Goal: Check status

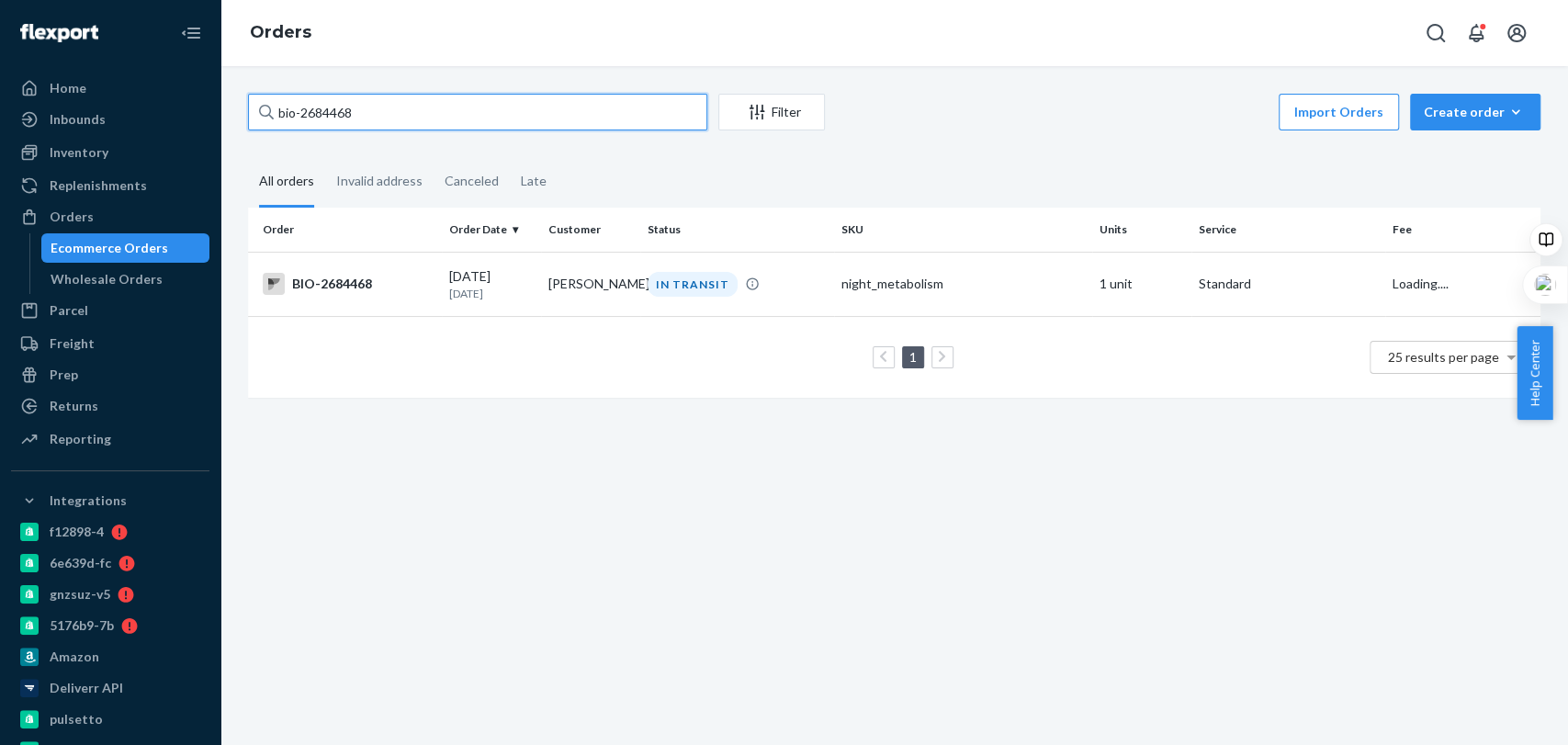
click at [448, 115] on input "bio-2684468" at bounding box center [478, 113] width 460 height 37
drag, startPoint x: 448, startPoint y: 115, endPoint x: 210, endPoint y: 88, distance: 239.5
click at [210, 88] on div "Home Inbounds Shipping Plans Problems Inventory Products Branded Packaging Repl…" at bounding box center [784, 372] width 1568 height 745
type input "[PERSON_NAME]"
click at [792, 307] on td "DELIVERED" at bounding box center [737, 284] width 194 height 64
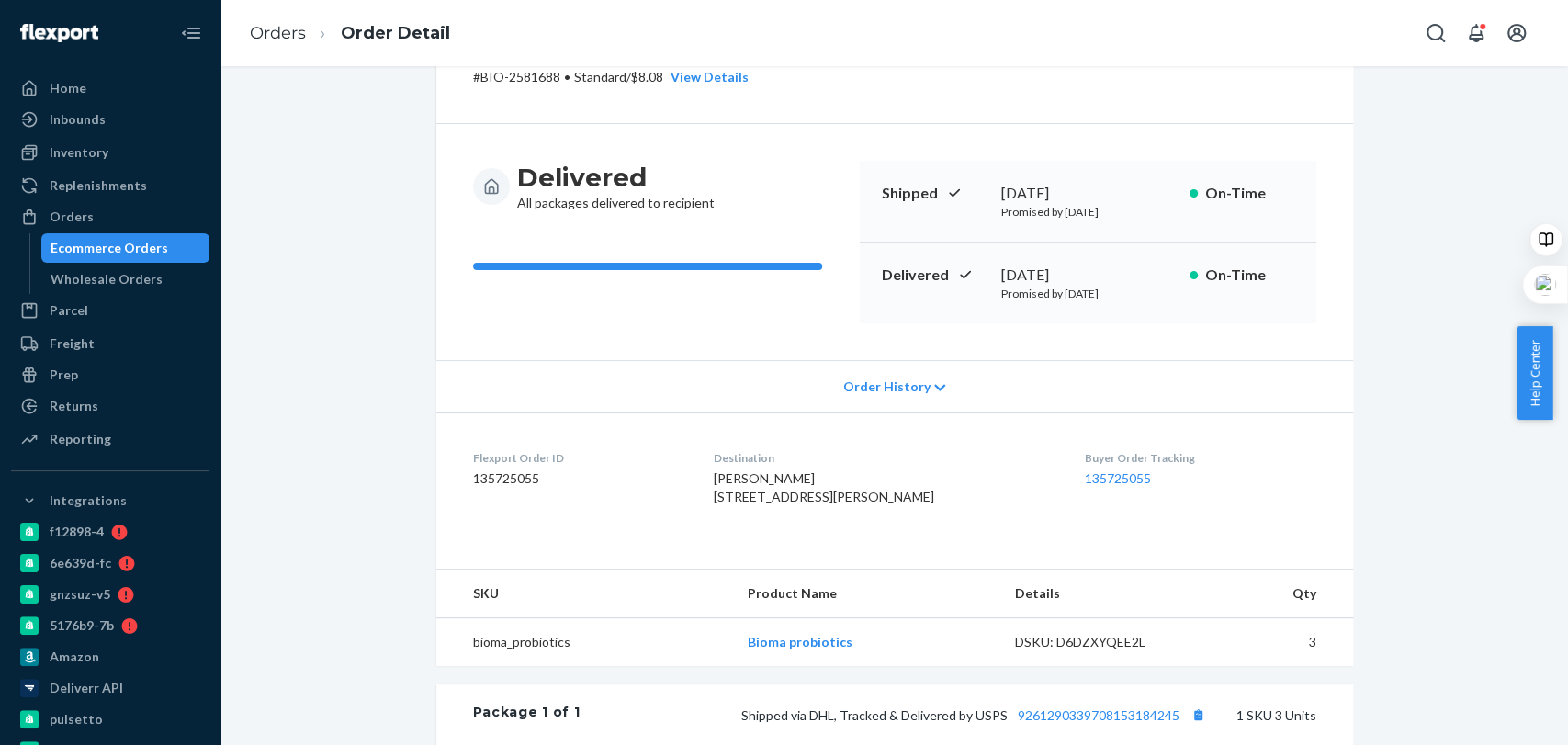
scroll to position [97, 0]
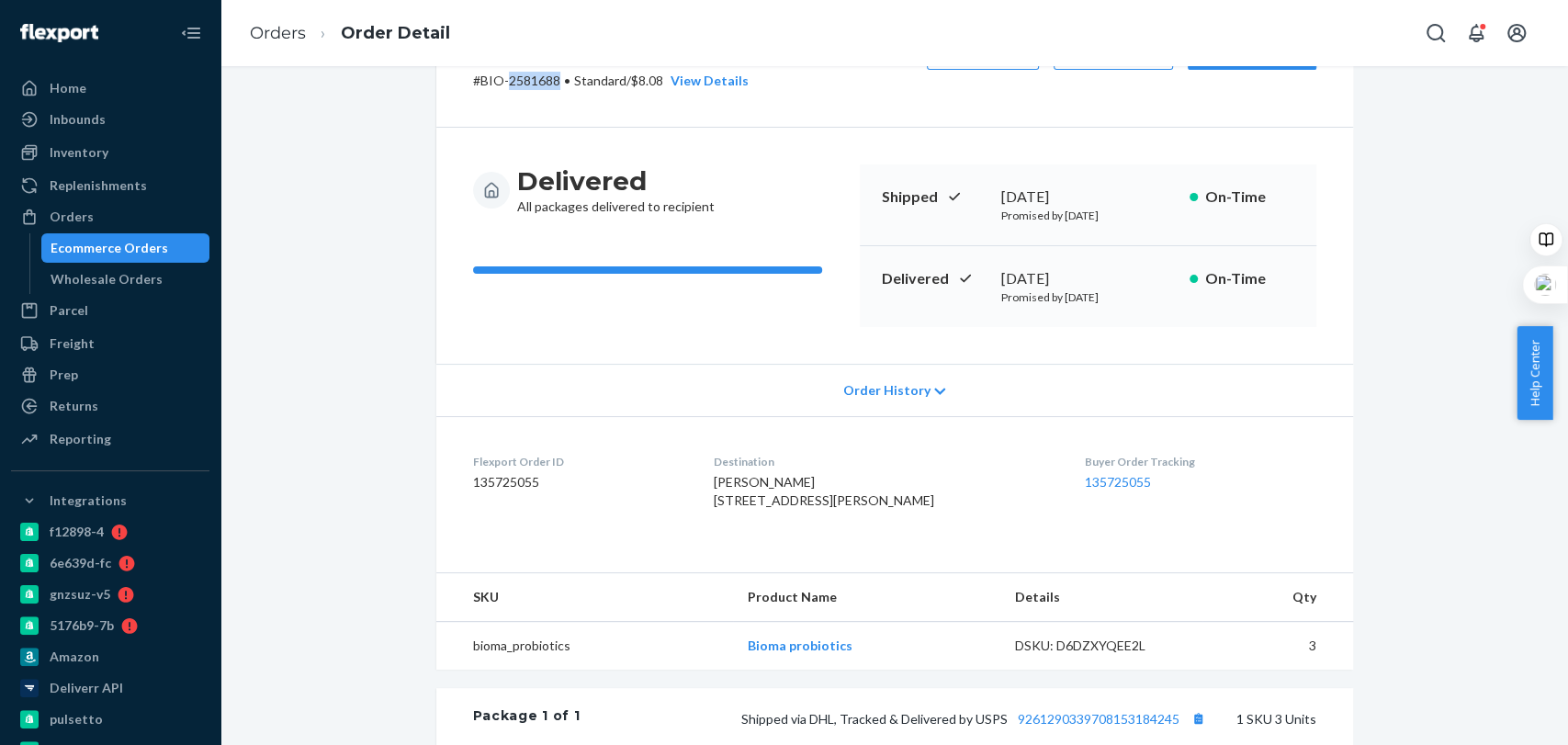
drag, startPoint x: 499, startPoint y: 82, endPoint x: 550, endPoint y: 82, distance: 51.0
click at [550, 82] on p "# BIO-2581688 • Standard / $8.08 View Details" at bounding box center [611, 81] width 275 height 18
copy p "2581688"
click at [303, 19] on ol "Orders Order Detail" at bounding box center [350, 34] width 230 height 54
click at [283, 30] on link "Orders" at bounding box center [278, 33] width 56 height 20
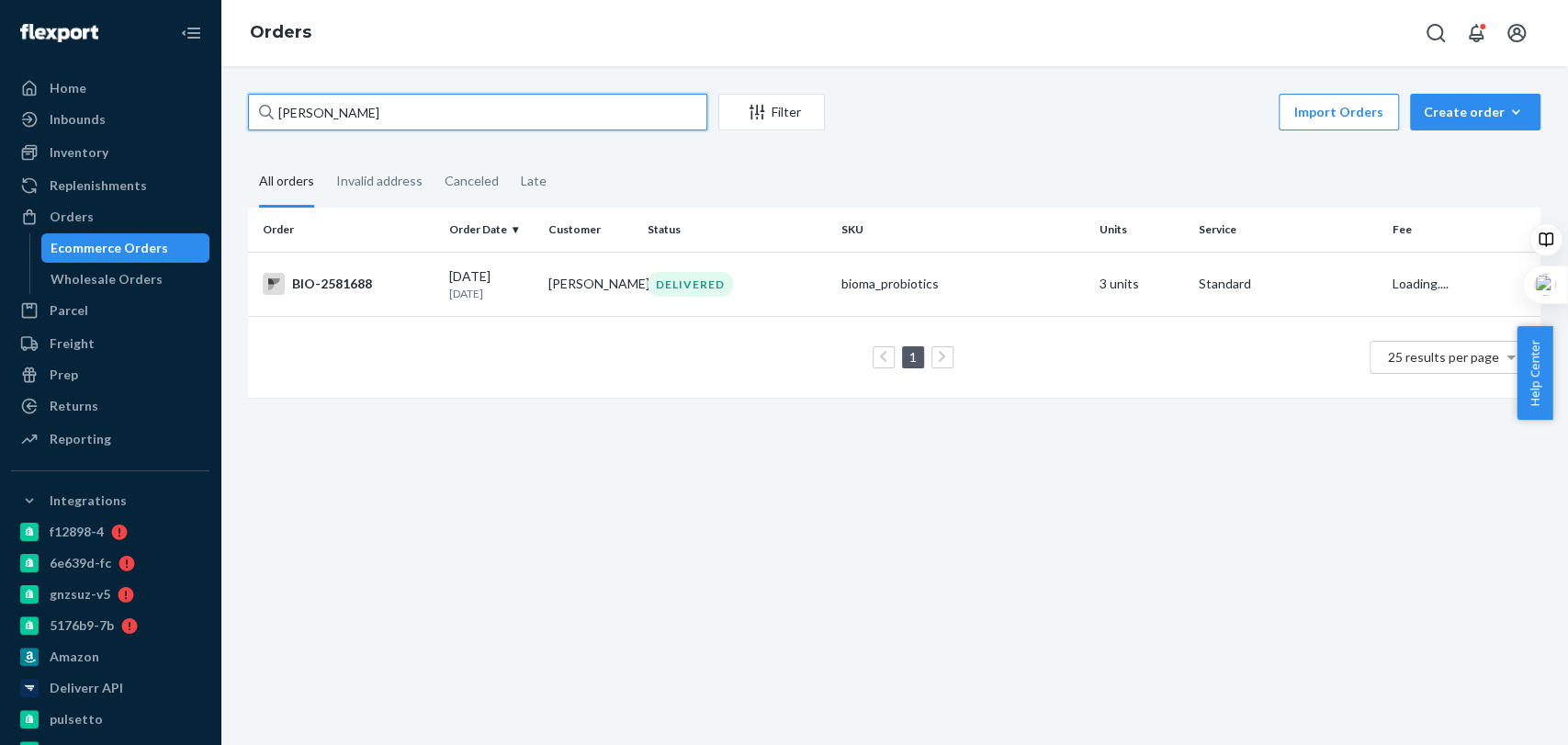
drag, startPoint x: 384, startPoint y: 113, endPoint x: 286, endPoint y: 112, distance: 98.0
click at [286, 112] on input "[PERSON_NAME]" at bounding box center [478, 113] width 460 height 37
type input "J"
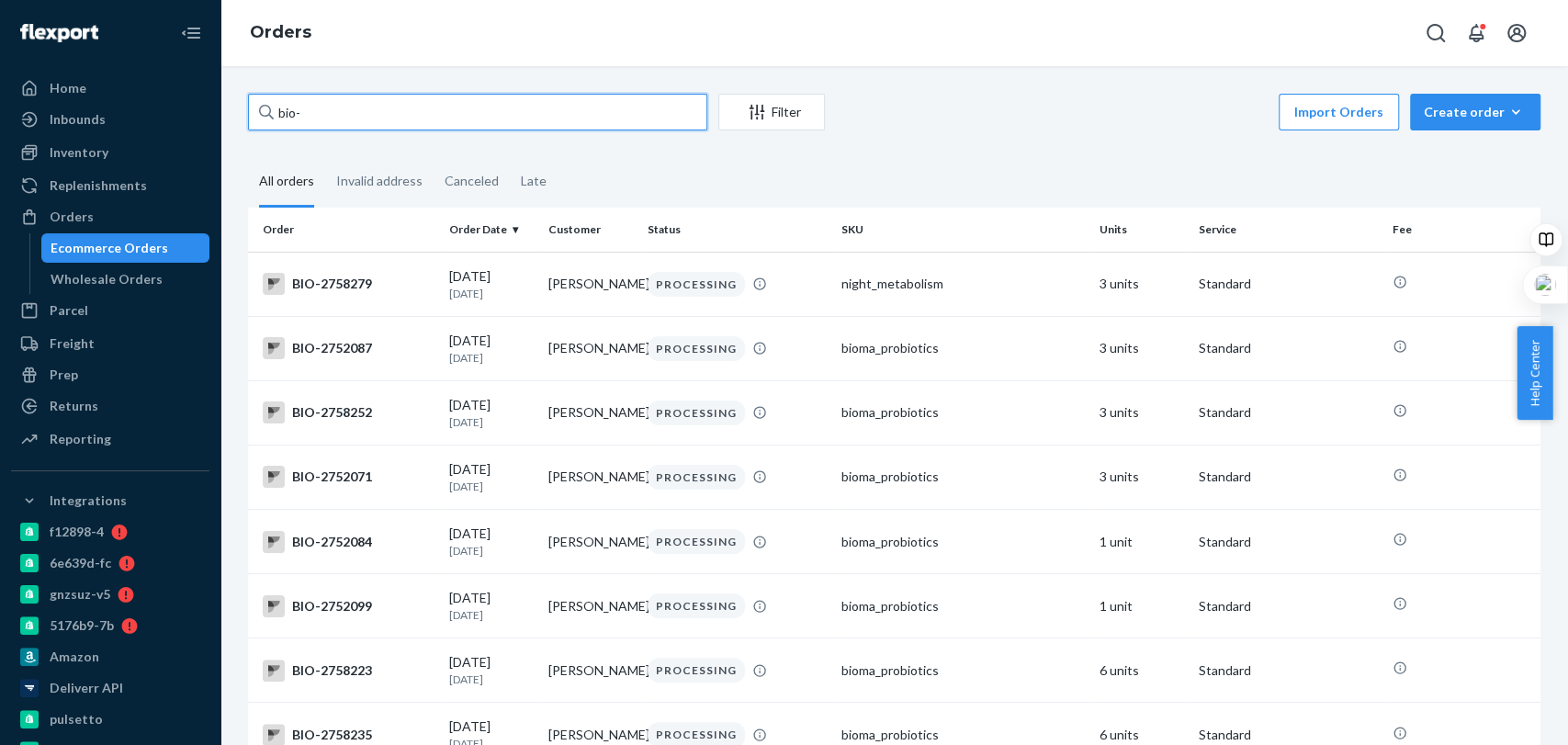
paste input "2721281"
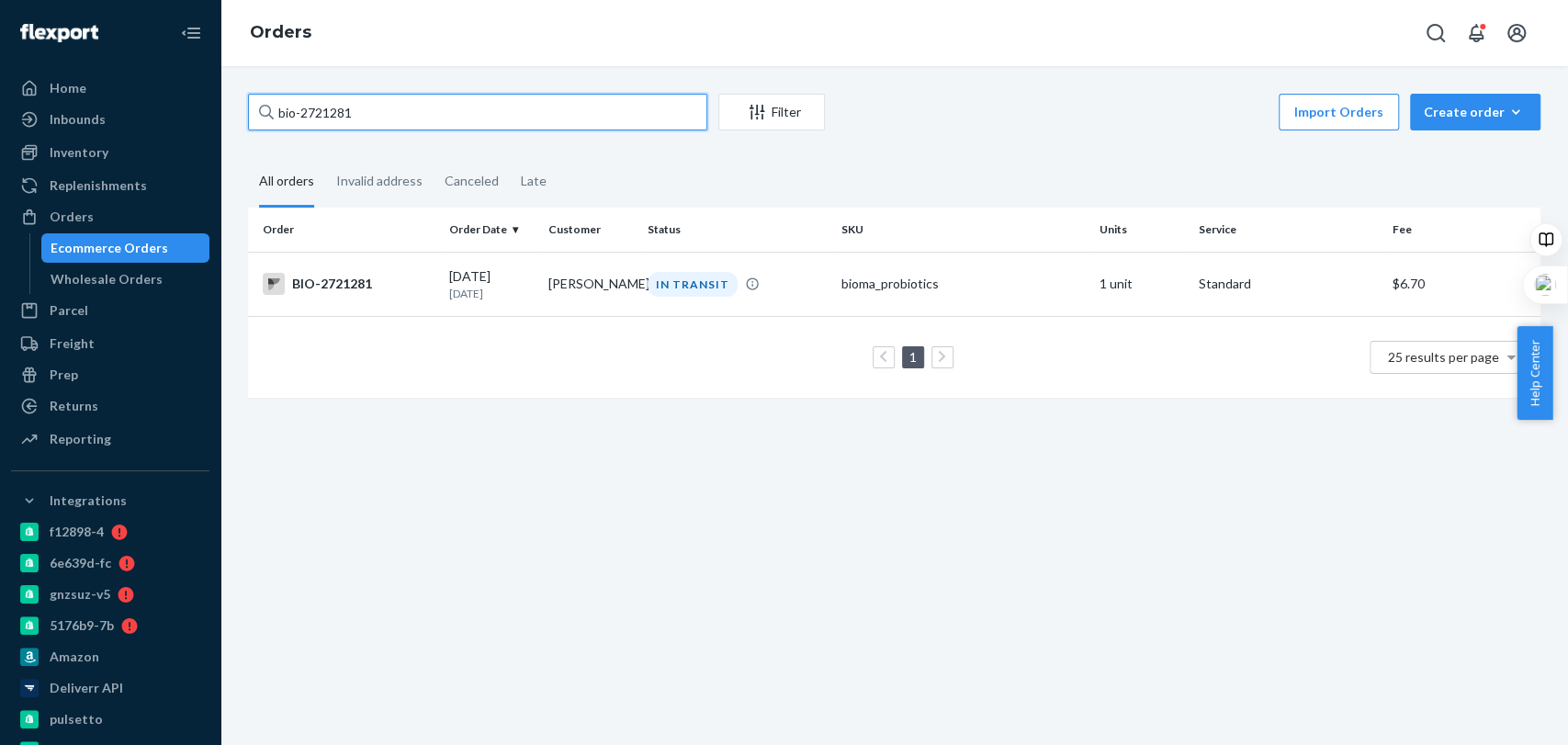
type input "bio-2721281"
click at [775, 294] on div "IN TRANSIT" at bounding box center [737, 284] width 186 height 25
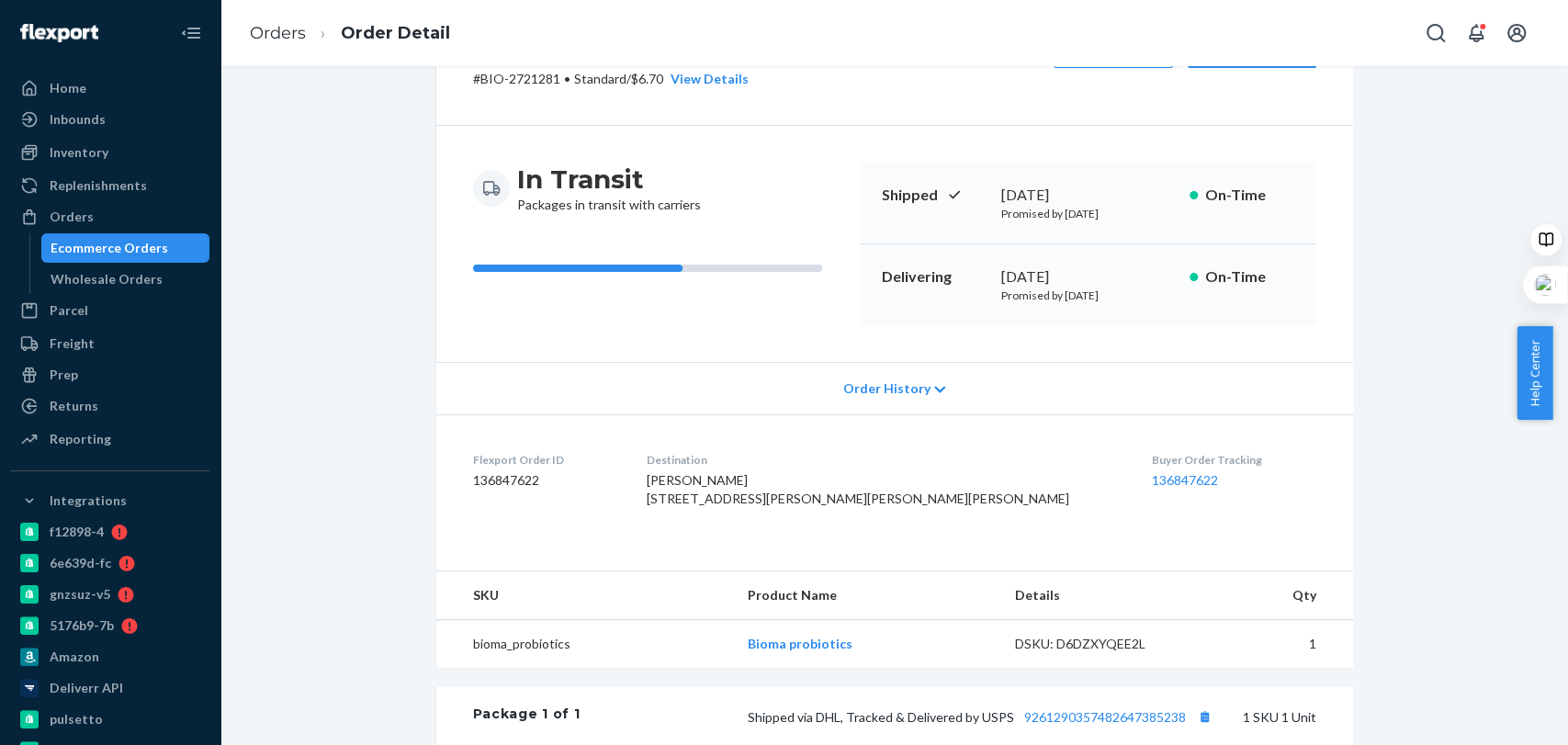
scroll to position [109, 0]
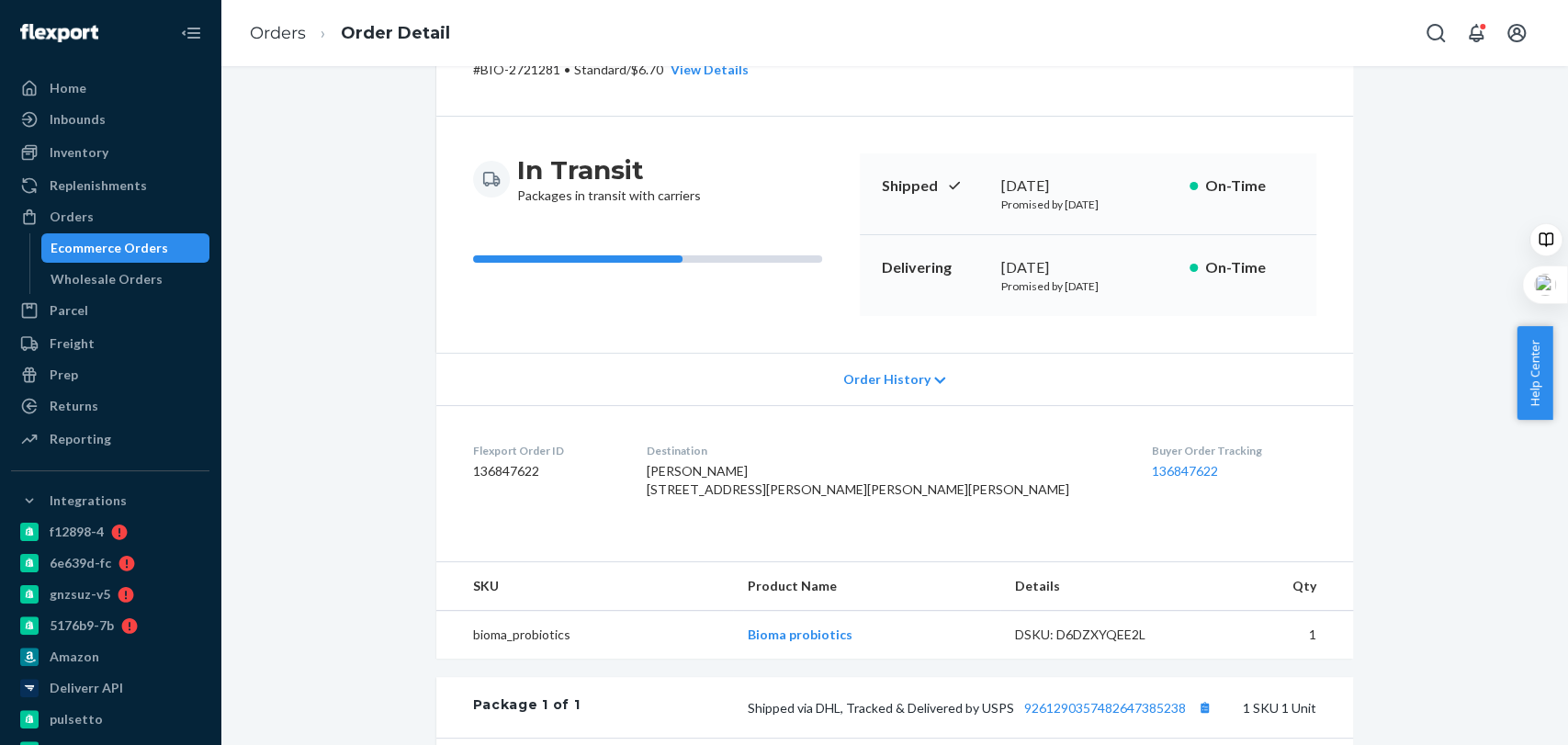
drag, startPoint x: 1566, startPoint y: 244, endPoint x: 1566, endPoint y: 357, distance: 113.0
click at [1566, 357] on body "Home Inbounds Shipping Plans Problems Inventory Products Branded Packaging Repl…" at bounding box center [784, 372] width 1568 height 745
drag, startPoint x: 1566, startPoint y: 357, endPoint x: 1566, endPoint y: 462, distance: 105.0
click at [1566, 462] on body "Home Inbounds Shipping Plans Problems Inventory Products Branded Packaging Repl…" at bounding box center [784, 372] width 1568 height 745
click at [1387, 399] on div "Website Order # BIO-2721281 • Standard / $6.70 View Details Create Return Dupli…" at bounding box center [894, 548] width 1320 height 1125
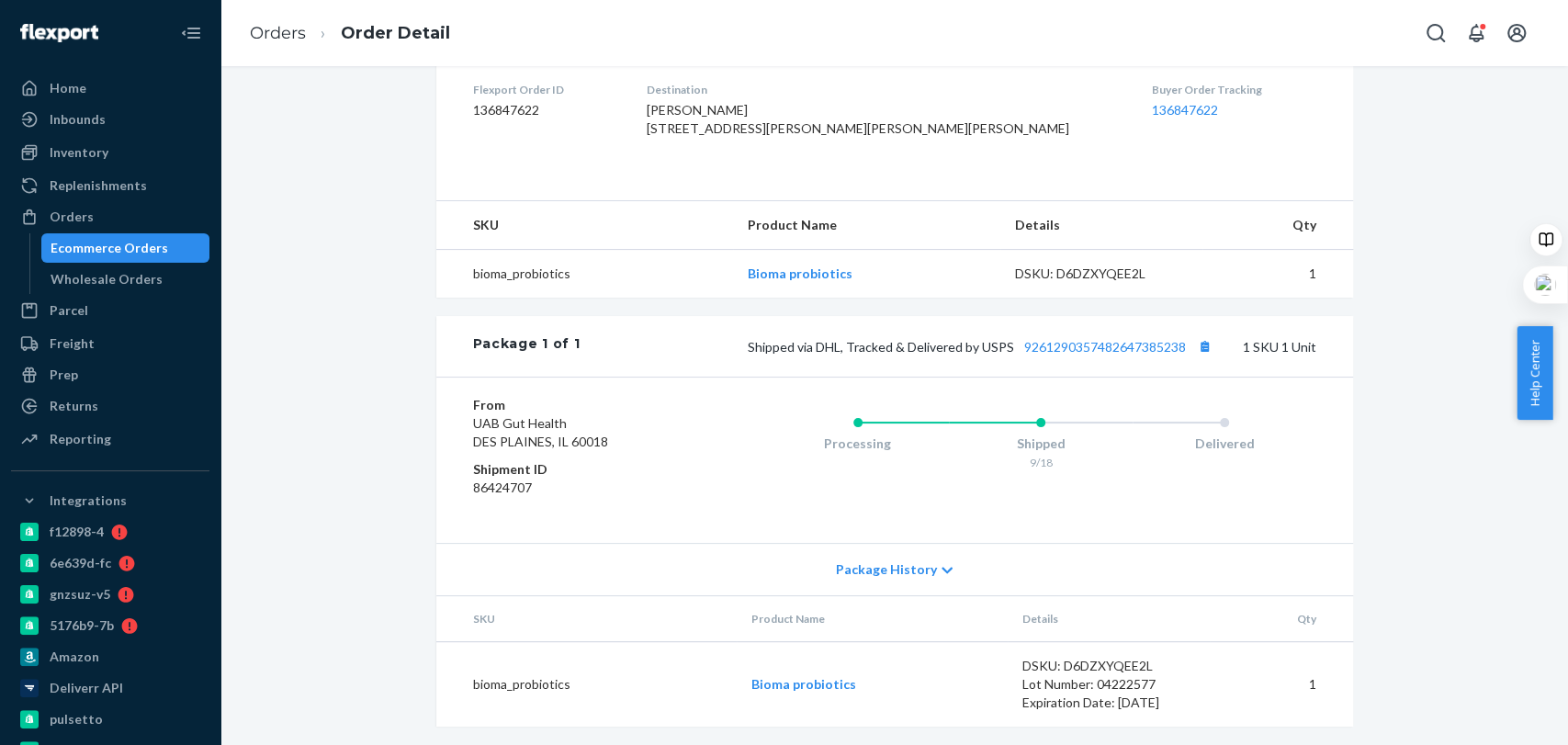
scroll to position [509, 0]
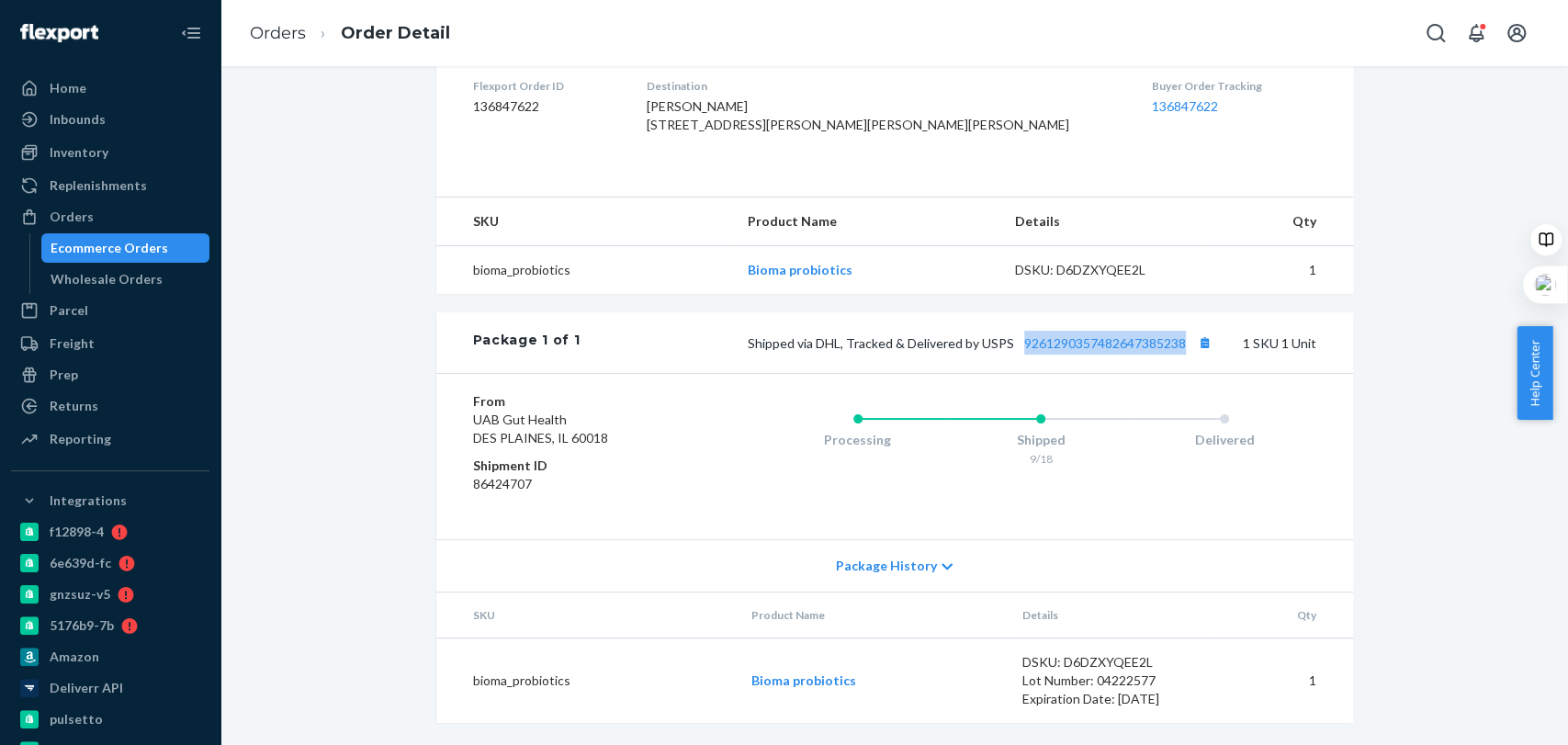
drag, startPoint x: 1009, startPoint y: 353, endPoint x: 1179, endPoint y: 361, distance: 170.2
click at [1179, 361] on div "Package 1 of 1 Shipped via DHL, Tracked & Delivered by USPS 9261290357482647385…" at bounding box center [894, 342] width 916 height 61
copy link "9261290357482647385238"
